Goal: Navigation & Orientation: Understand site structure

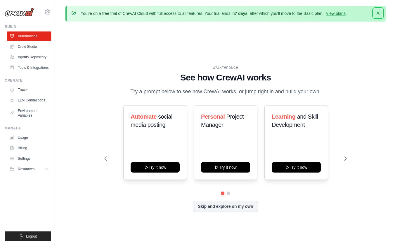
click at [377, 13] on icon "button" at bounding box center [378, 13] width 6 height 6
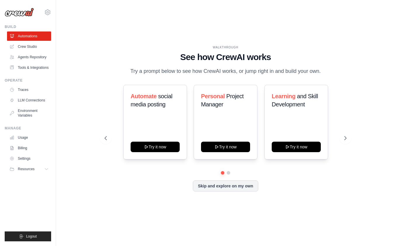
click at [131, 204] on div "WALKTHROUGH See how [PERSON_NAME] works Try a prompt below to see how [PERSON_N…" at bounding box center [225, 123] width 320 height 235
click at [131, 203] on div "WALKTHROUGH See how [PERSON_NAME] works Try a prompt below to see how [PERSON_N…" at bounding box center [225, 123] width 320 height 235
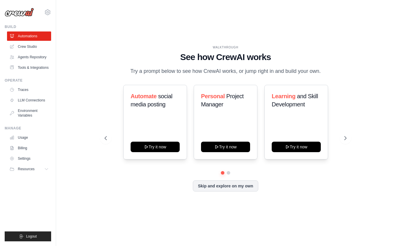
click at [131, 203] on div "WALKTHROUGH See how [PERSON_NAME] works Try a prompt below to see how [PERSON_N…" at bounding box center [225, 123] width 320 height 235
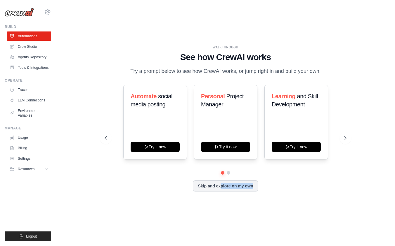
click at [131, 203] on div "WALKTHROUGH See how [PERSON_NAME] works Try a prompt below to see how [PERSON_N…" at bounding box center [225, 123] width 320 height 235
click at [346, 138] on icon at bounding box center [346, 138] width 6 height 6
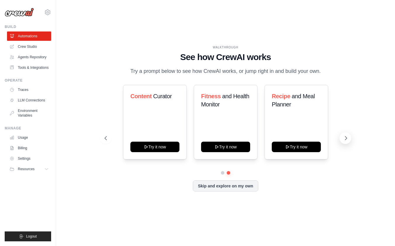
click at [348, 138] on icon at bounding box center [346, 138] width 6 height 6
click at [23, 46] on link "Crew Studio" at bounding box center [30, 46] width 44 height 9
click at [29, 58] on link "Agents Repository" at bounding box center [30, 57] width 44 height 9
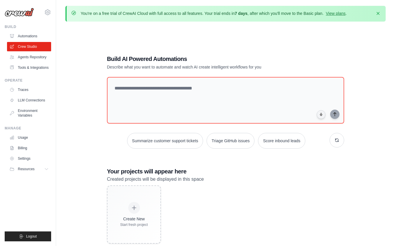
click at [29, 58] on link "Agents Repository" at bounding box center [29, 57] width 44 height 9
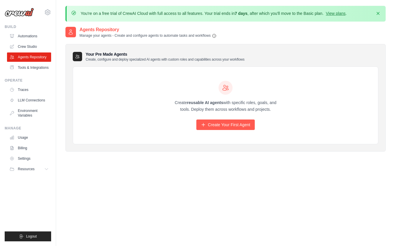
click at [62, 96] on div "You're on a free trial of CrewAI Cloud with full access to all features. Your t…" at bounding box center [225, 139] width 339 height 267
click at [28, 68] on link "Tools & Integrations" at bounding box center [30, 67] width 44 height 9
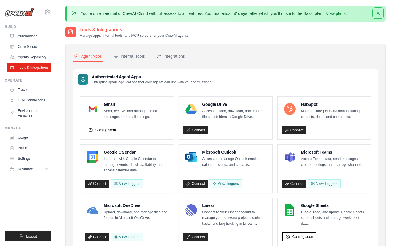
click at [378, 13] on icon "button" at bounding box center [377, 13] width 3 height 3
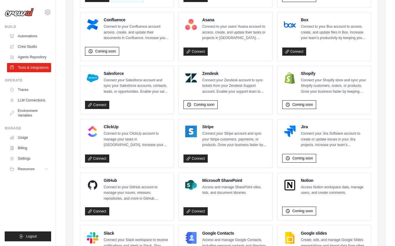
scroll to position [223, 0]
